Goal: Information Seeking & Learning: Learn about a topic

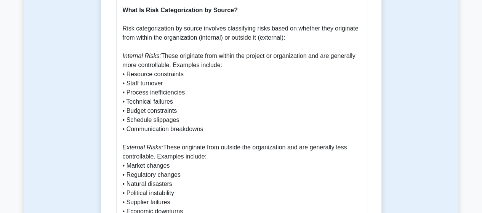
scroll to position [478, 0]
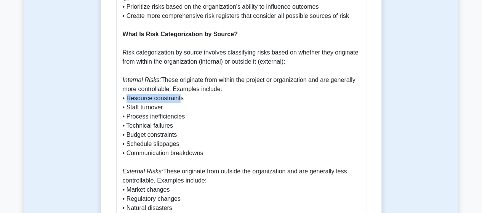
drag, startPoint x: 128, startPoint y: 97, endPoint x: 180, endPoint y: 101, distance: 52.4
drag, startPoint x: 185, startPoint y: 99, endPoint x: 125, endPoint y: 96, distance: 59.5
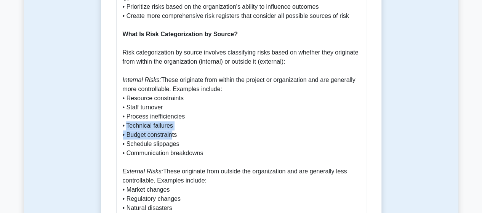
drag, startPoint x: 127, startPoint y: 127, endPoint x: 172, endPoint y: 132, distance: 45.2
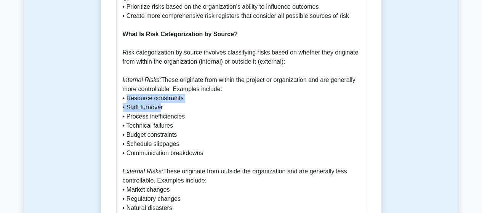
drag, startPoint x: 128, startPoint y: 101, endPoint x: 162, endPoint y: 109, distance: 34.4
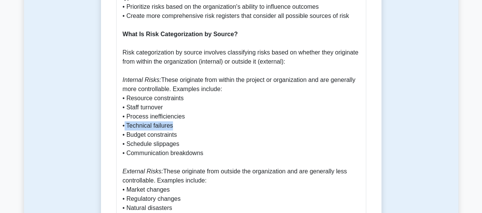
drag, startPoint x: 125, startPoint y: 126, endPoint x: 173, endPoint y: 130, distance: 47.8
drag, startPoint x: 128, startPoint y: 134, endPoint x: 180, endPoint y: 143, distance: 52.2
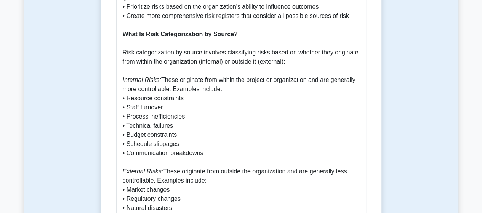
drag, startPoint x: 129, startPoint y: 144, endPoint x: 182, endPoint y: 146, distance: 52.3
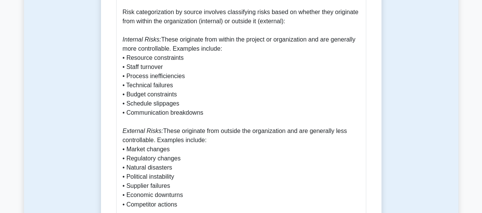
scroll to position [516, 0]
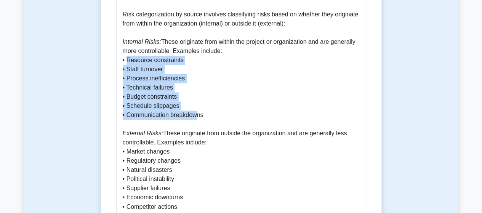
drag, startPoint x: 130, startPoint y: 63, endPoint x: 198, endPoint y: 119, distance: 88.0
